Goal: Task Accomplishment & Management: Complete application form

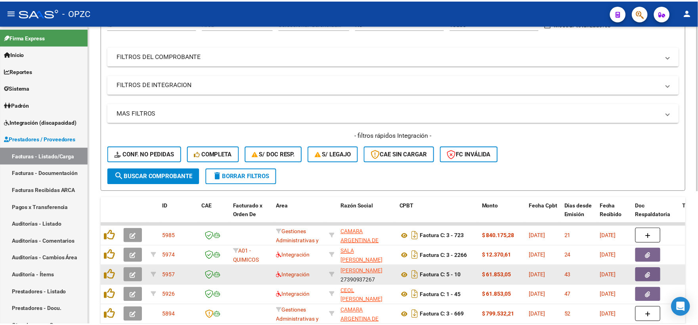
scroll to position [132, 0]
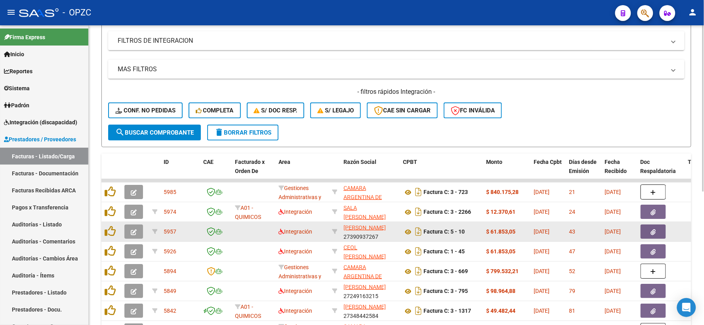
click at [131, 232] on icon "button" at bounding box center [134, 232] width 6 height 6
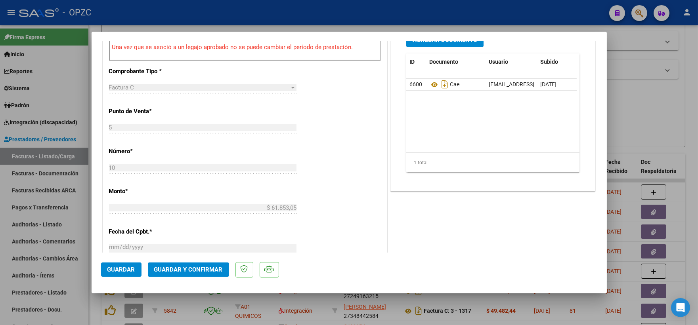
scroll to position [308, 0]
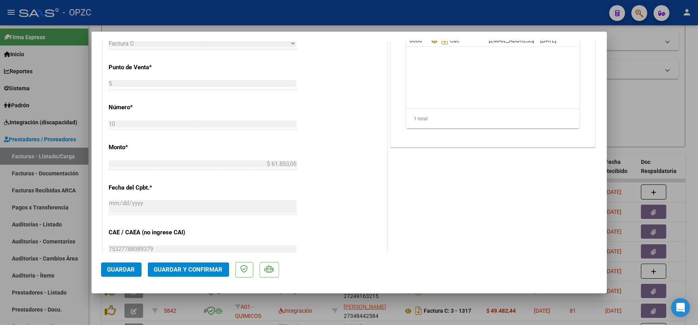
click at [660, 117] on div at bounding box center [349, 162] width 698 height 325
type input "$ 0,00"
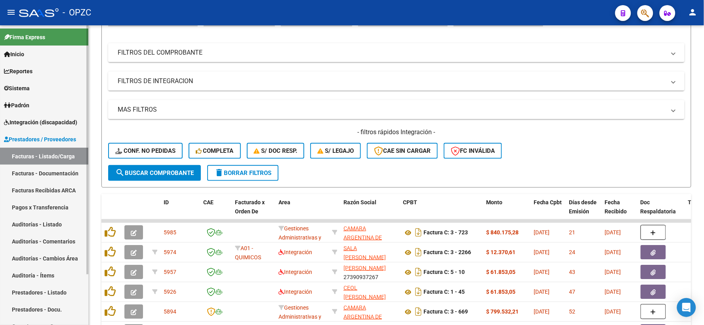
scroll to position [0, 0]
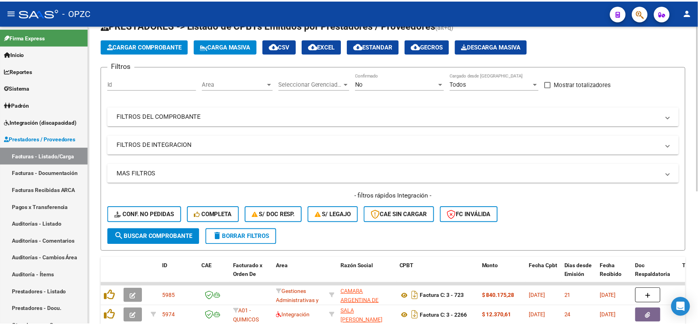
scroll to position [132, 0]
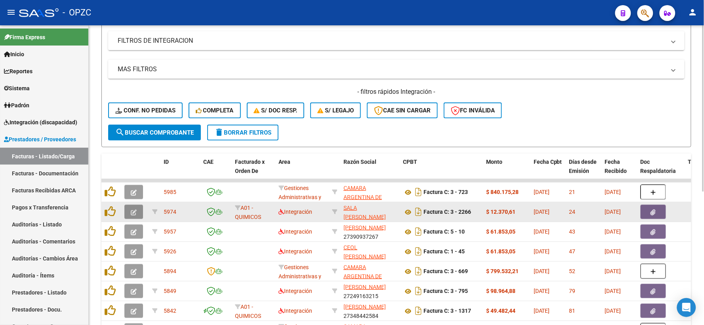
click at [133, 210] on icon "button" at bounding box center [134, 213] width 6 height 6
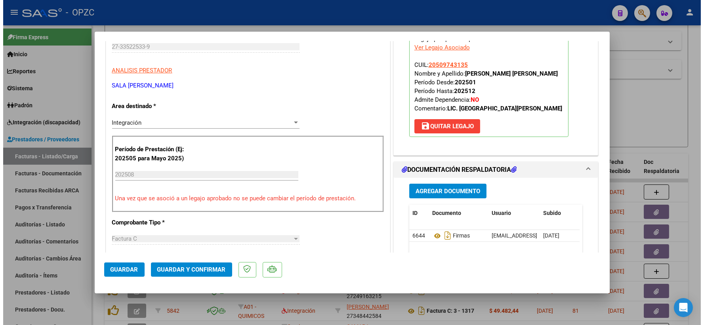
scroll to position [0, 0]
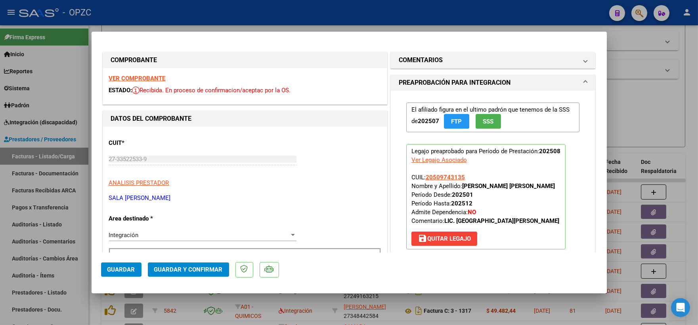
click at [142, 77] on strong "VER COMPROBANTE" at bounding box center [137, 78] width 57 height 7
click at [657, 129] on div at bounding box center [349, 162] width 698 height 325
type input "$ 0,00"
